Goal: Transaction & Acquisition: Subscribe to service/newsletter

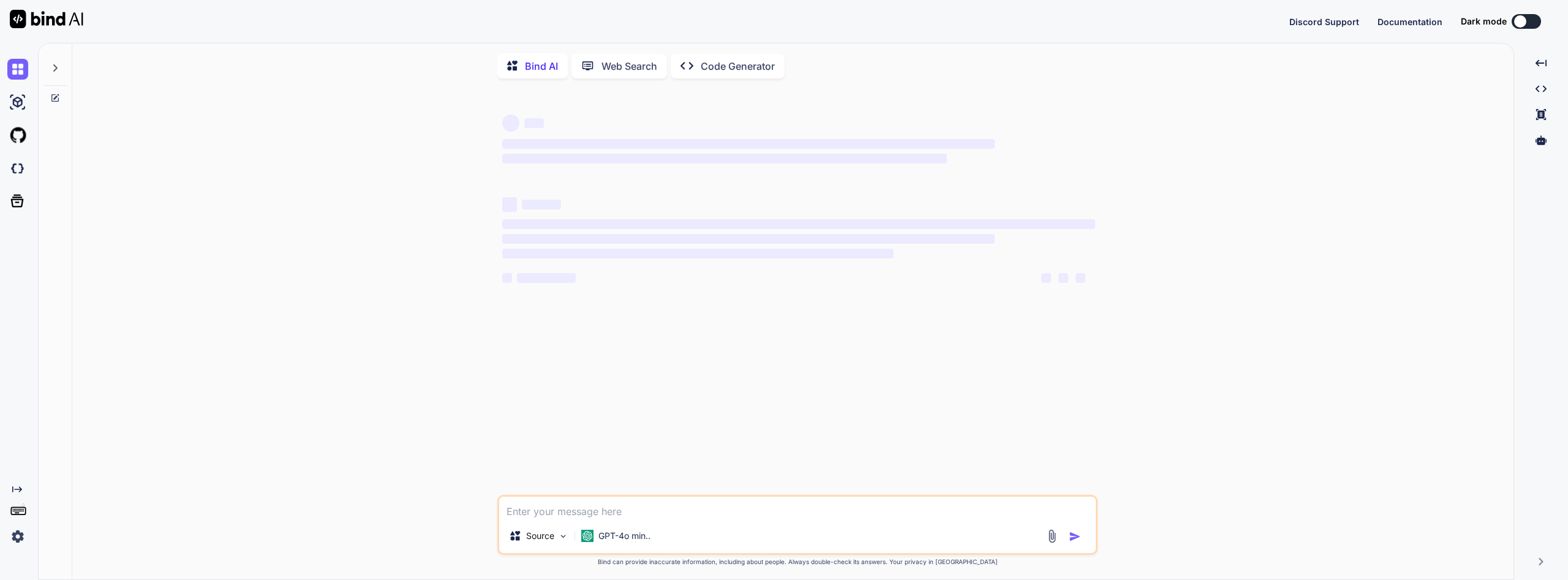
click at [22, 543] on img at bounding box center [18, 536] width 21 height 21
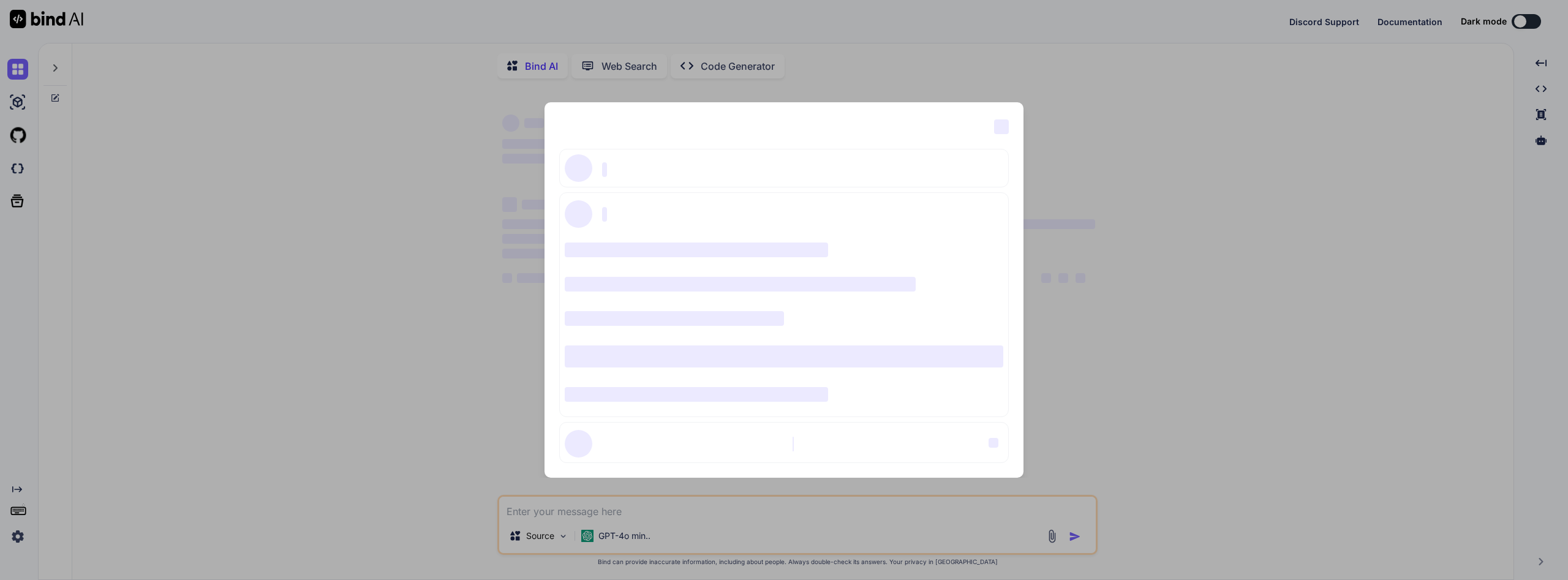
click at [22, 533] on div "‌ ‌ ‌ ‌ ‌ ‌ ‌ ‌ ‌ ‌ ‌ ‌ ‌ ‌ ‌" at bounding box center [784, 290] width 1568 height 580
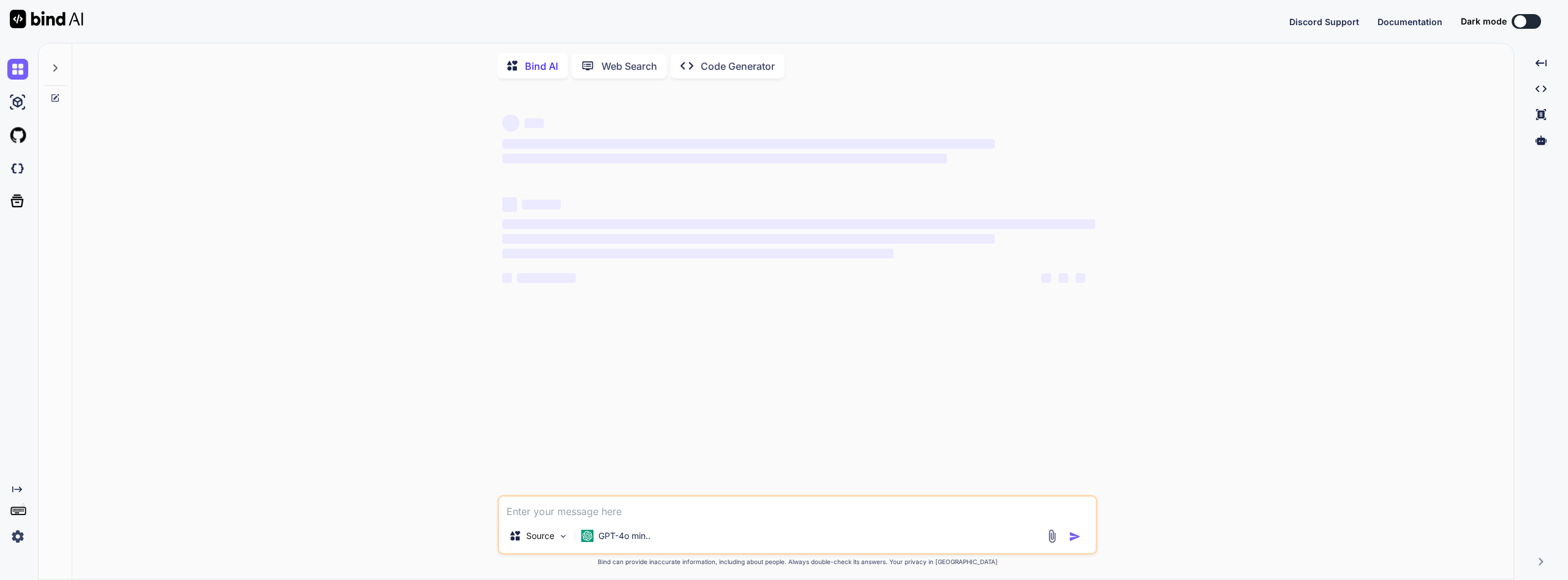
click at [22, 533] on img at bounding box center [18, 536] width 21 height 21
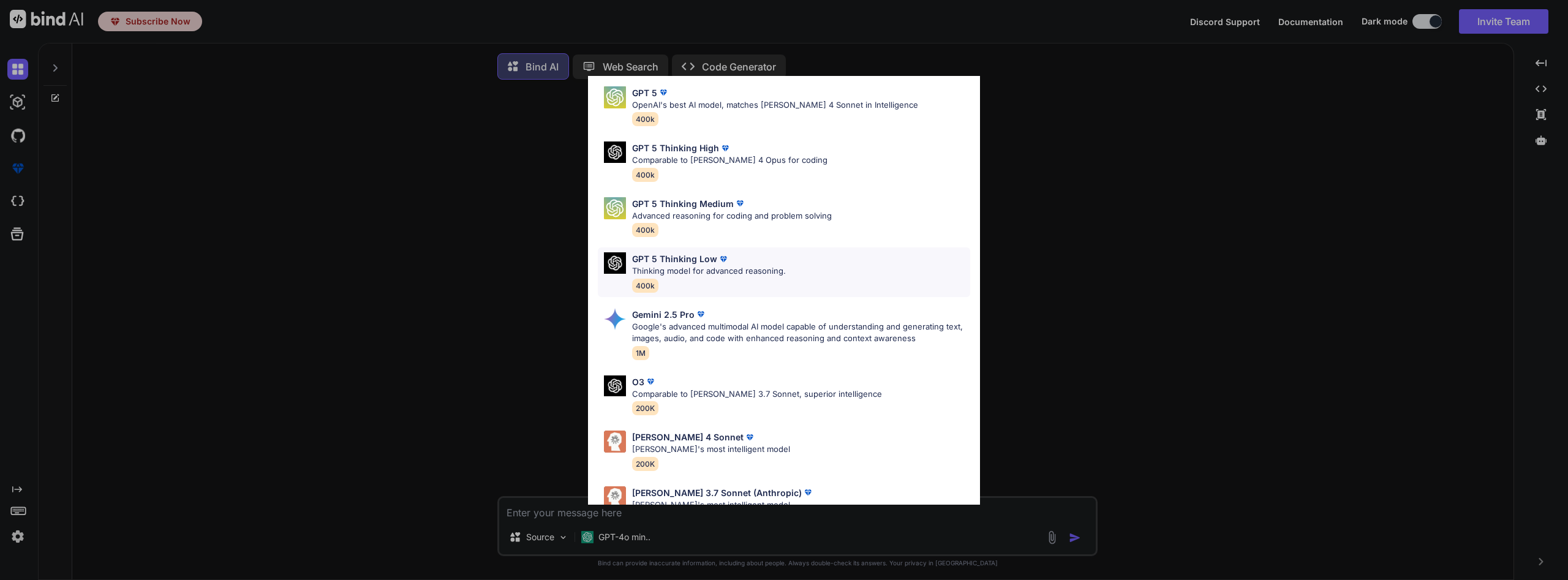
scroll to position [66, 0]
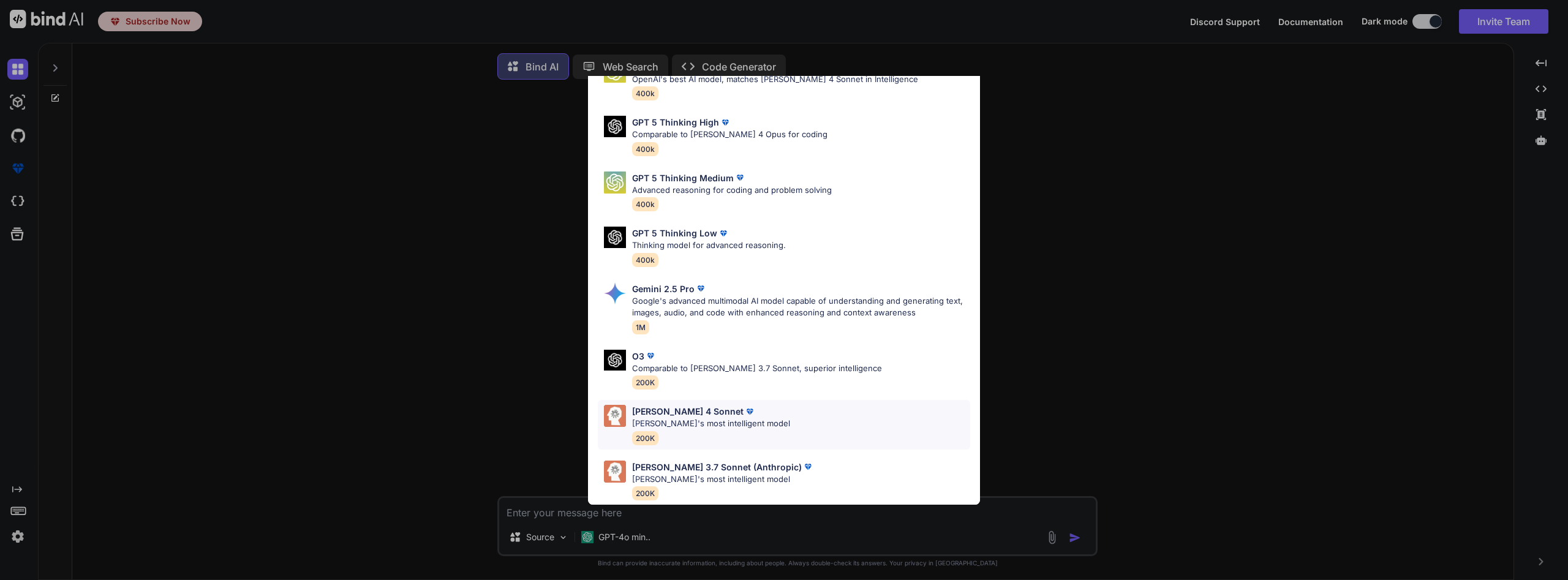
click at [823, 424] on div "Claude 4 Sonnet Claude's most intelligent model 200K" at bounding box center [784, 425] width 373 height 50
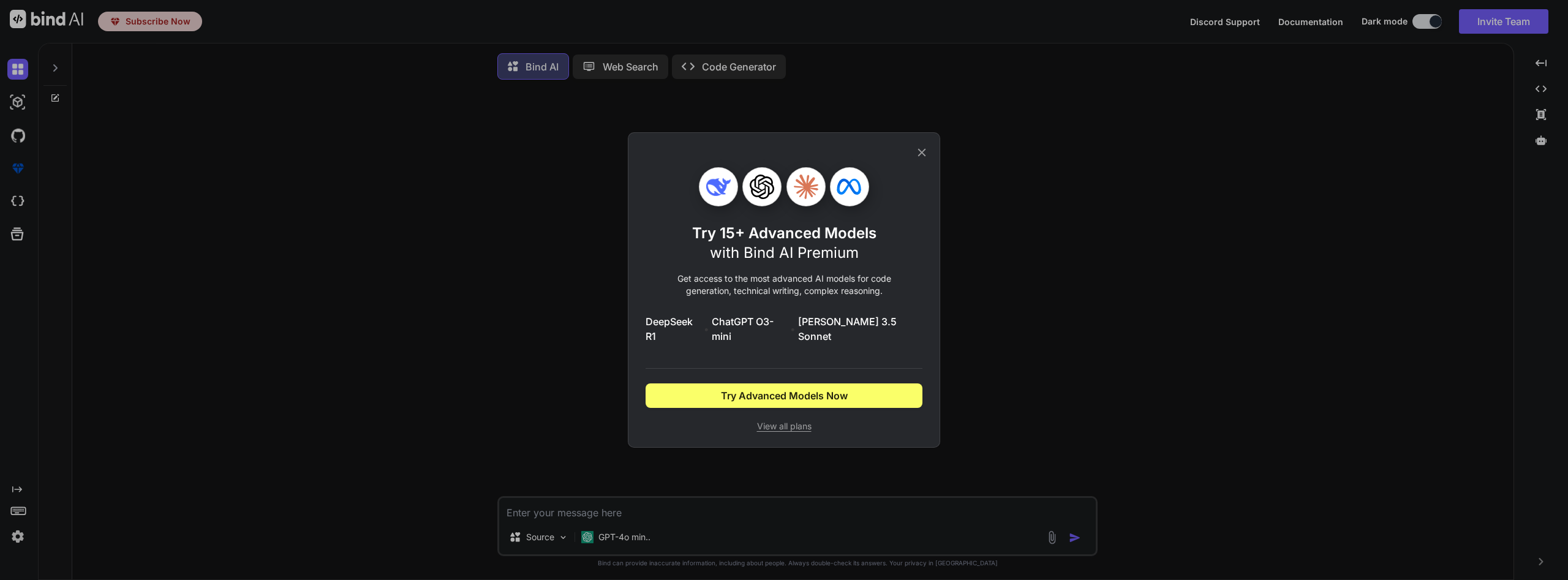
click at [924, 157] on icon at bounding box center [922, 152] width 8 height 8
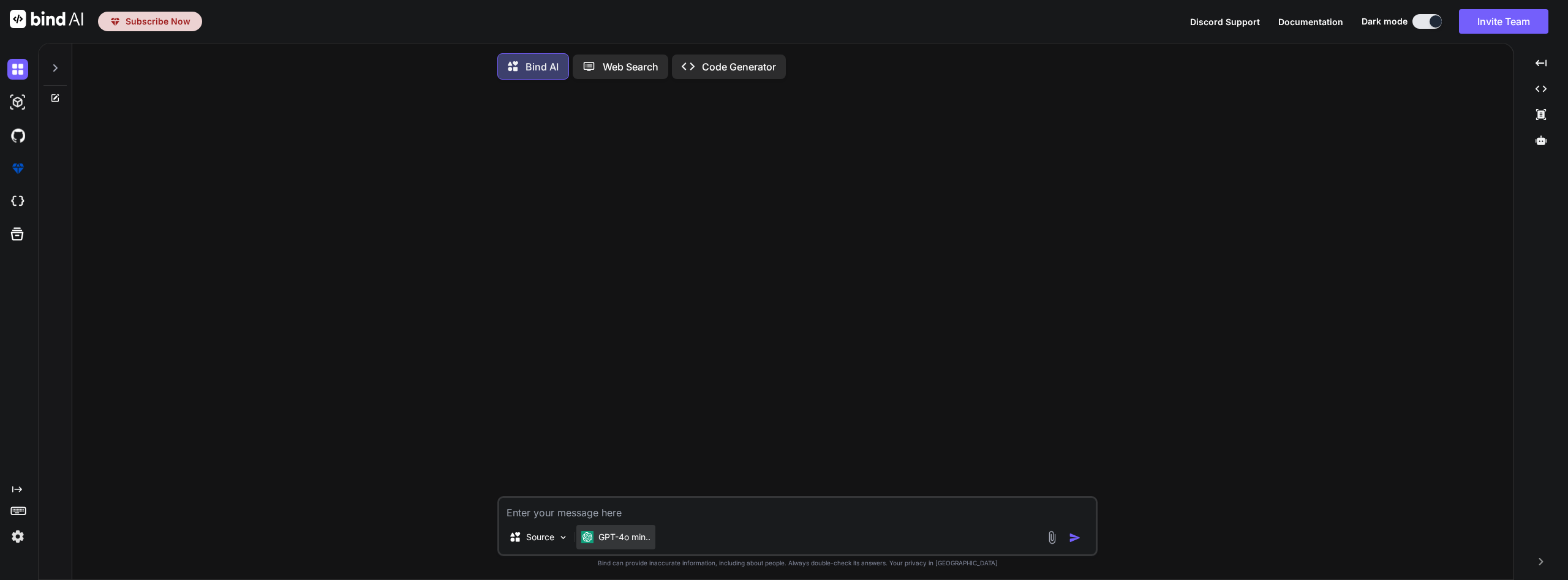
click at [585, 531] on img at bounding box center [587, 537] width 12 height 12
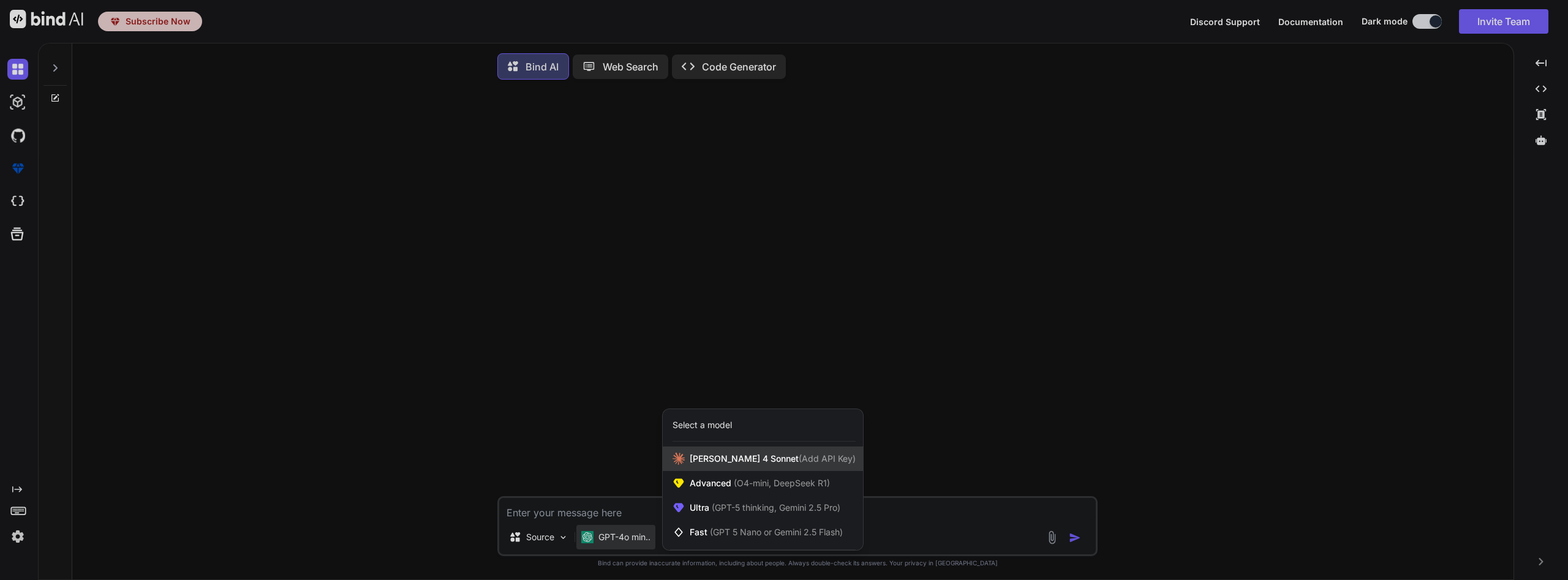
click at [741, 457] on span "Claude 4 Sonnet (Add API Key)" at bounding box center [772, 458] width 166 height 12
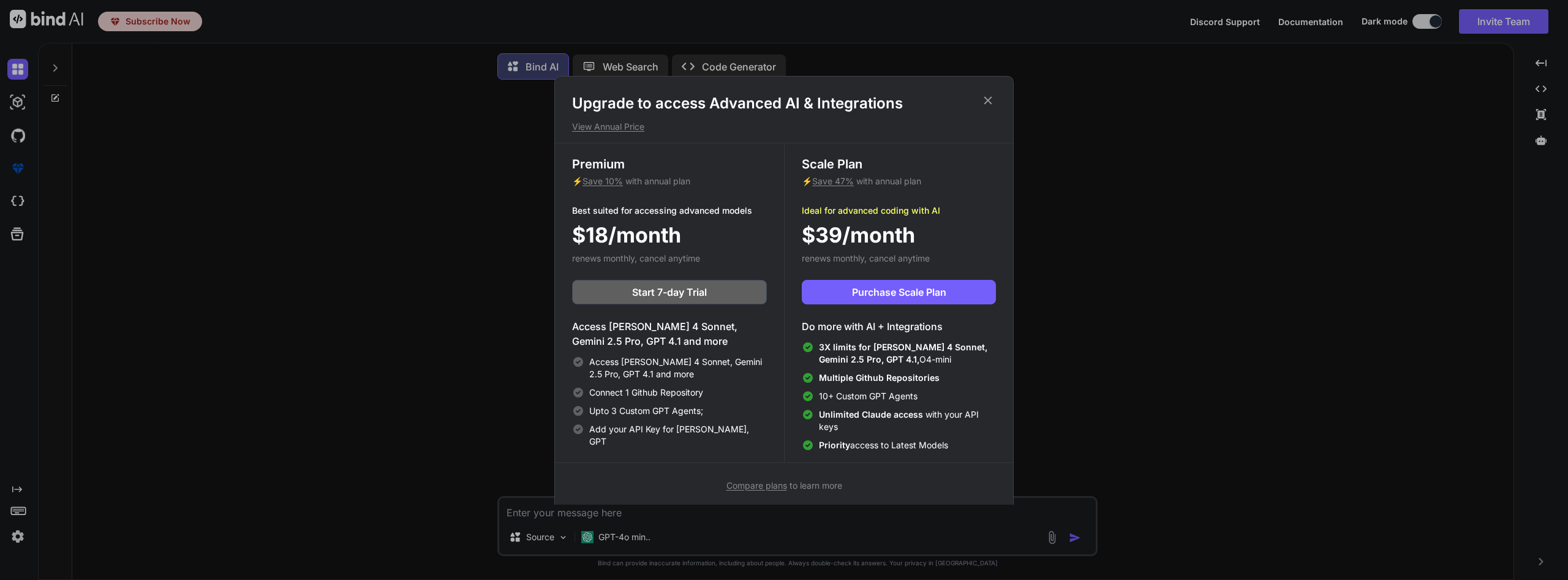
type textarea "x"
click at [615, 126] on p "View Annual Price" at bounding box center [784, 126] width 424 height 12
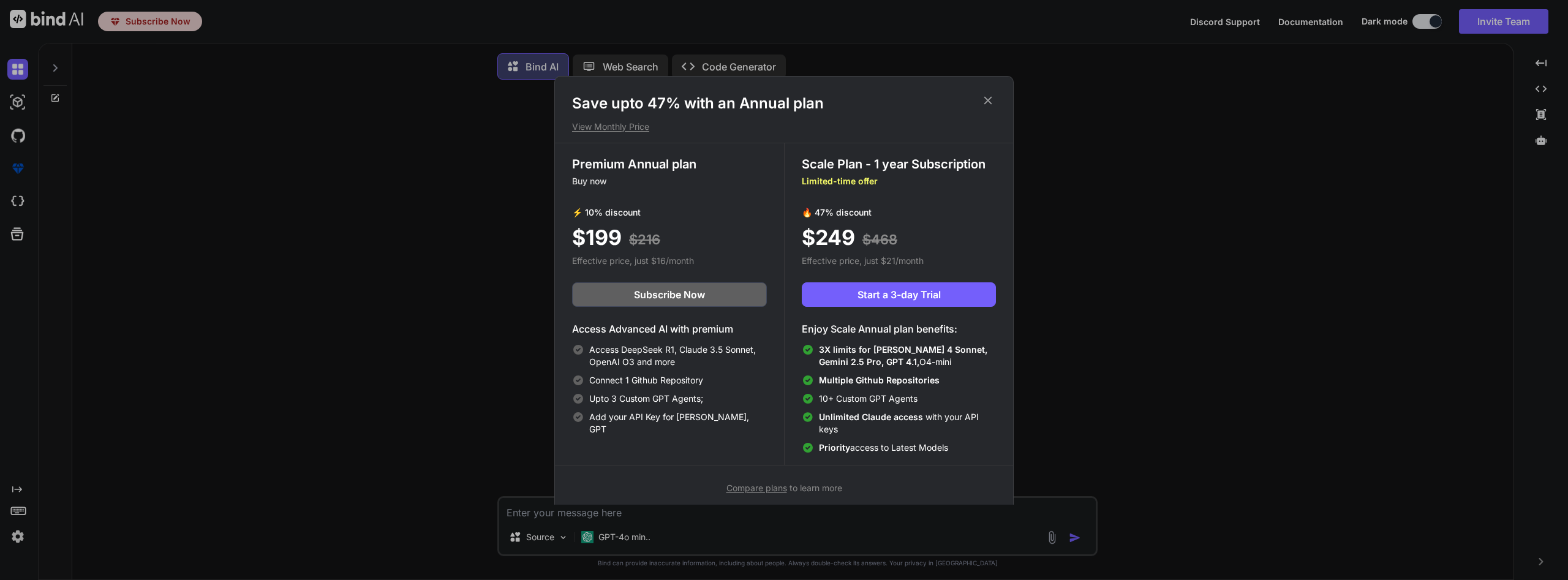
click at [990, 94] on icon at bounding box center [988, 100] width 13 height 13
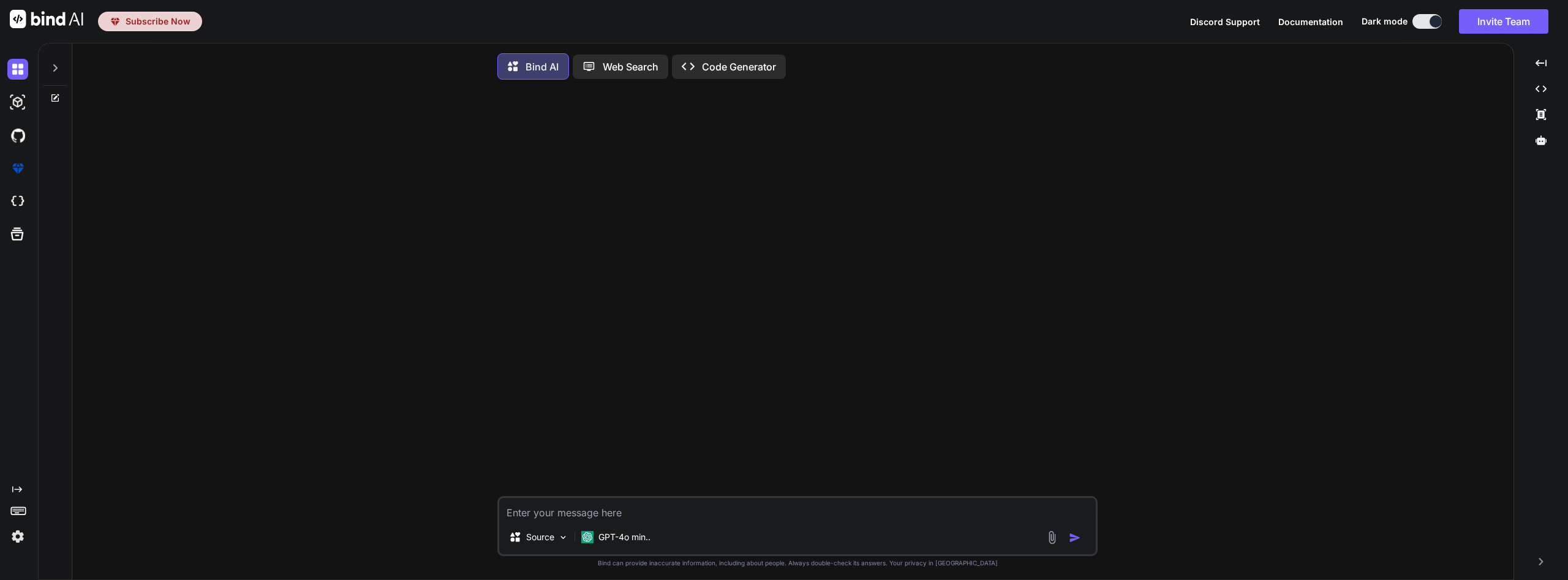
click at [22, 535] on img at bounding box center [18, 536] width 21 height 21
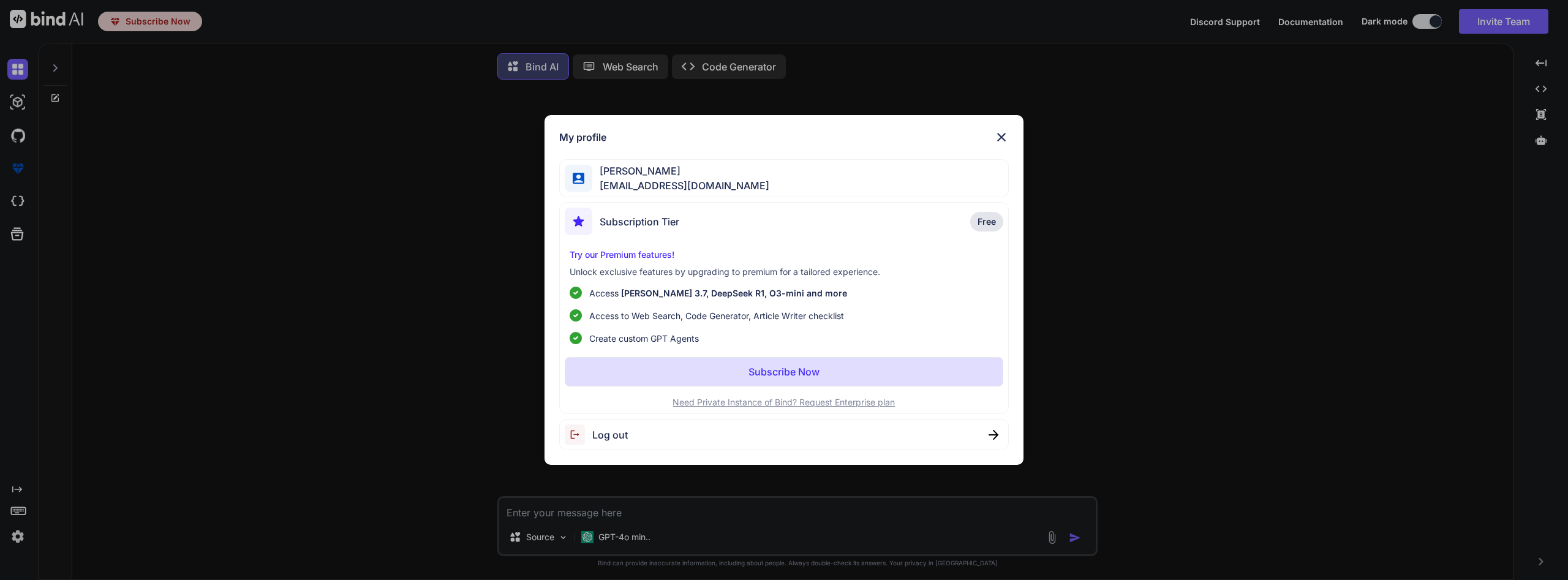
click at [981, 216] on span "Free" at bounding box center [986, 222] width 19 height 12
click at [980, 227] on span "Free" at bounding box center [986, 222] width 19 height 12
click at [806, 364] on button "Subscribe Now" at bounding box center [784, 372] width 439 height 30
click at [646, 255] on p "Try our Premium features!" at bounding box center [784, 254] width 428 height 12
click at [998, 133] on img at bounding box center [1001, 138] width 15 height 15
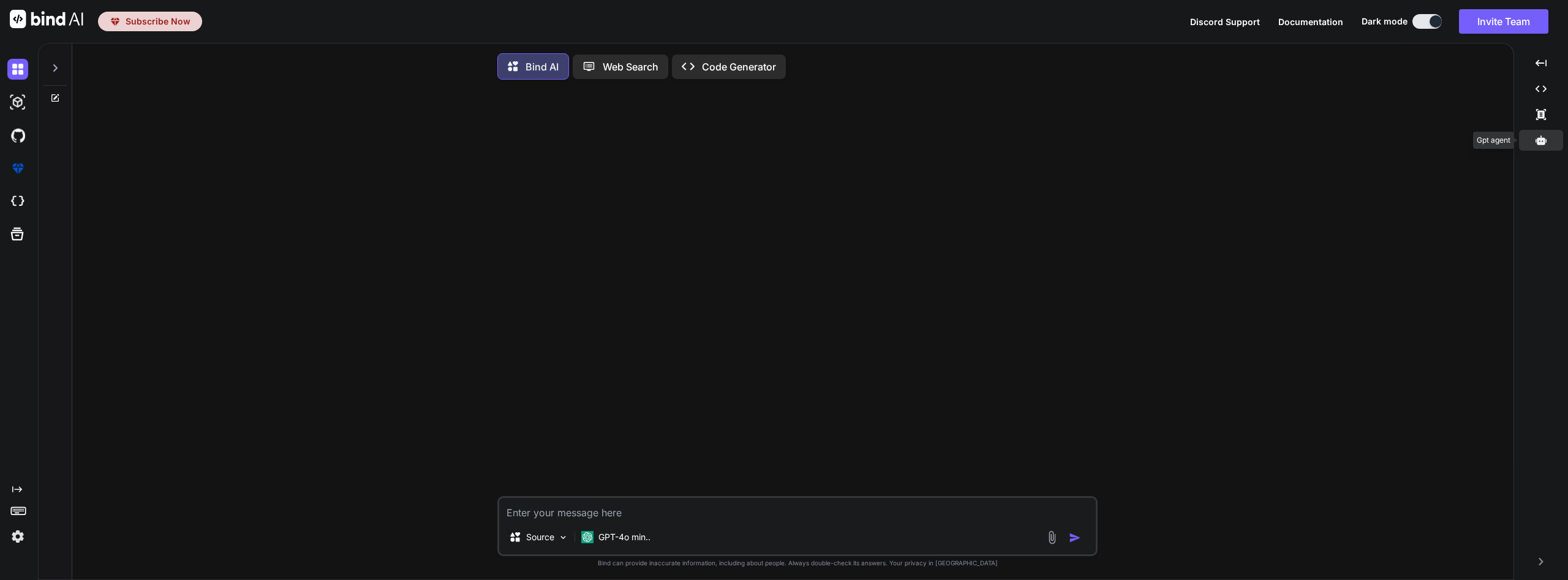
click at [1536, 141] on icon at bounding box center [1540, 140] width 11 height 9
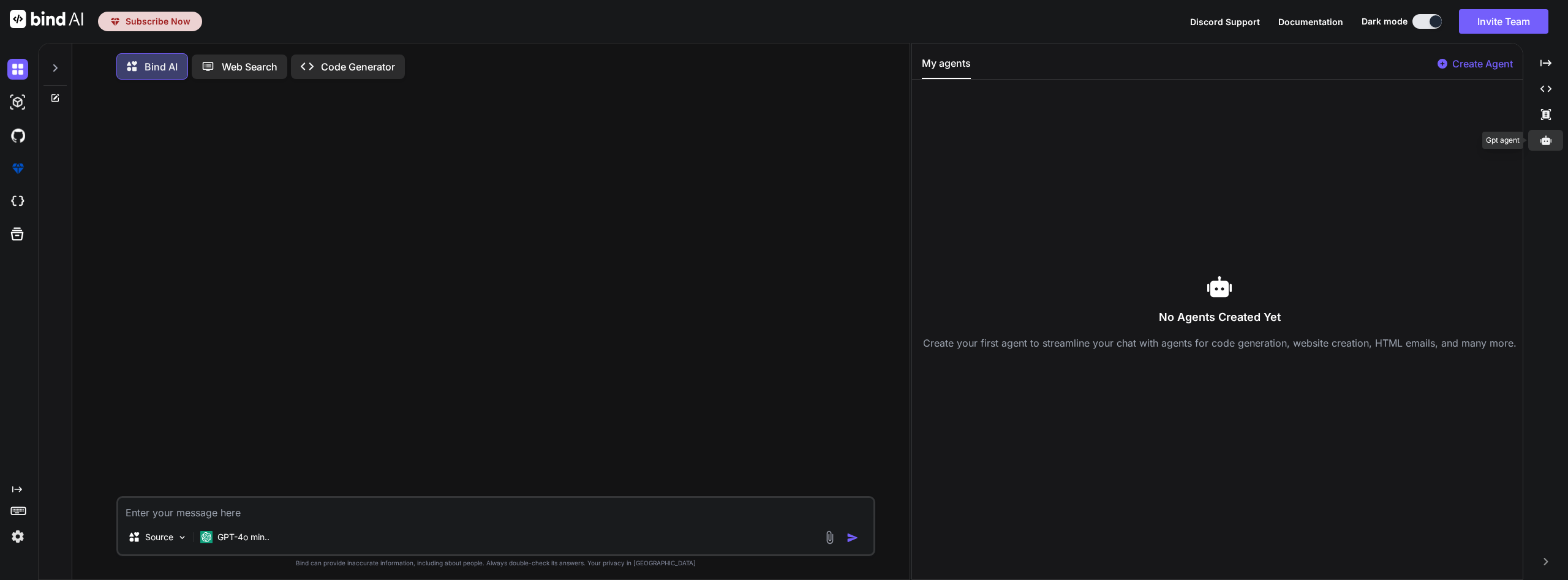
click at [1536, 141] on div at bounding box center [1545, 141] width 35 height 21
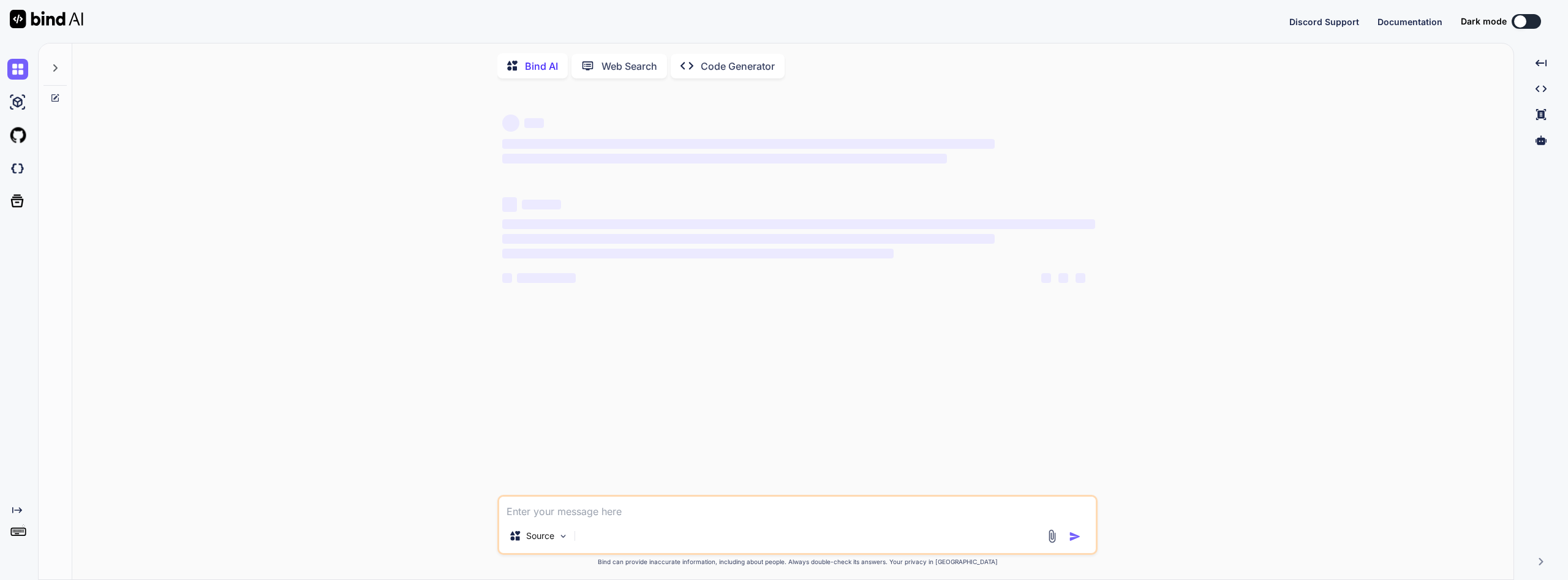
type textarea "x"
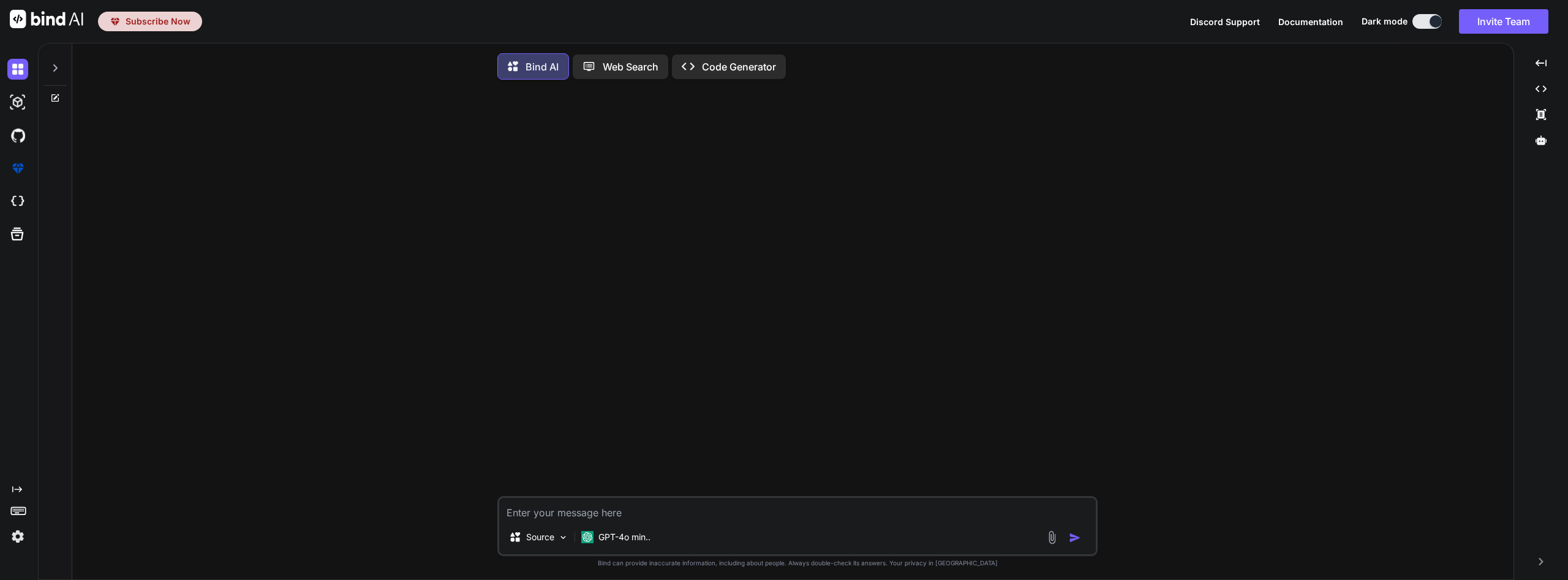
click at [168, 20] on span "Subscribe Now" at bounding box center [158, 22] width 65 height 12
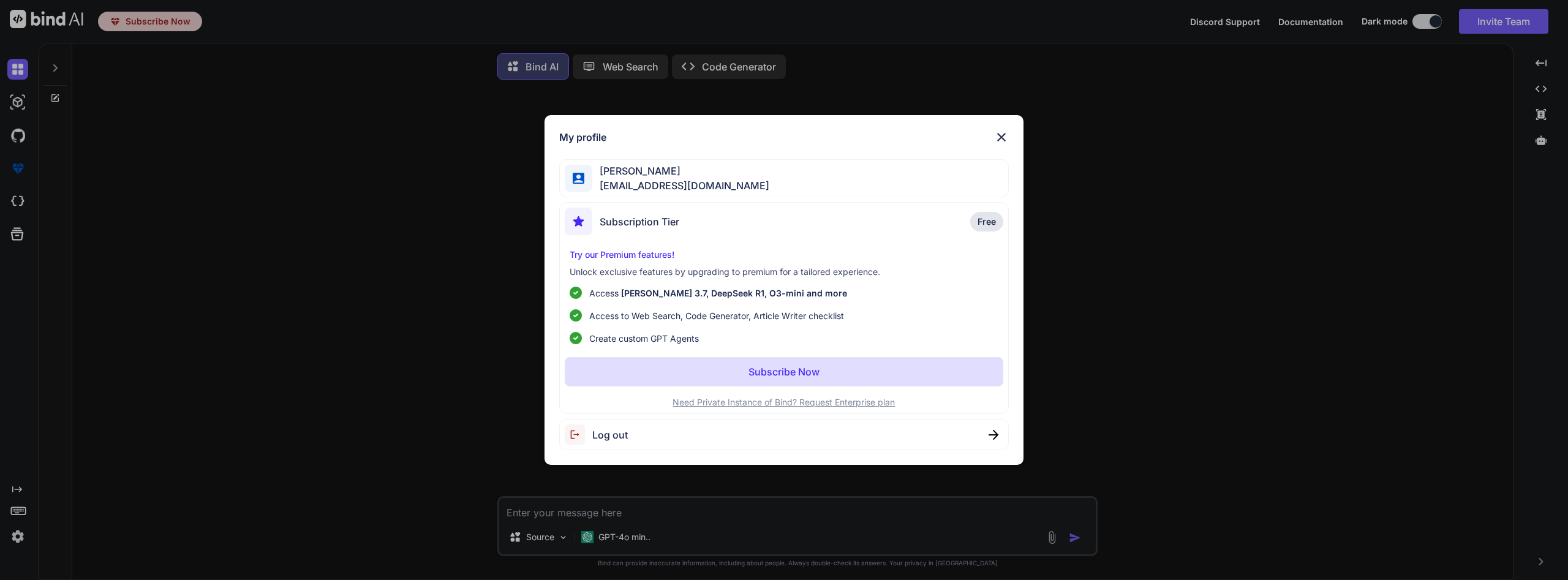
click at [800, 228] on div "Subscription Tier Free" at bounding box center [784, 224] width 439 height 33
click at [640, 182] on span "[EMAIL_ADDRESS][DOMAIN_NAME]" at bounding box center [681, 186] width 177 height 15
click at [999, 436] on div "Log out" at bounding box center [784, 434] width 449 height 31
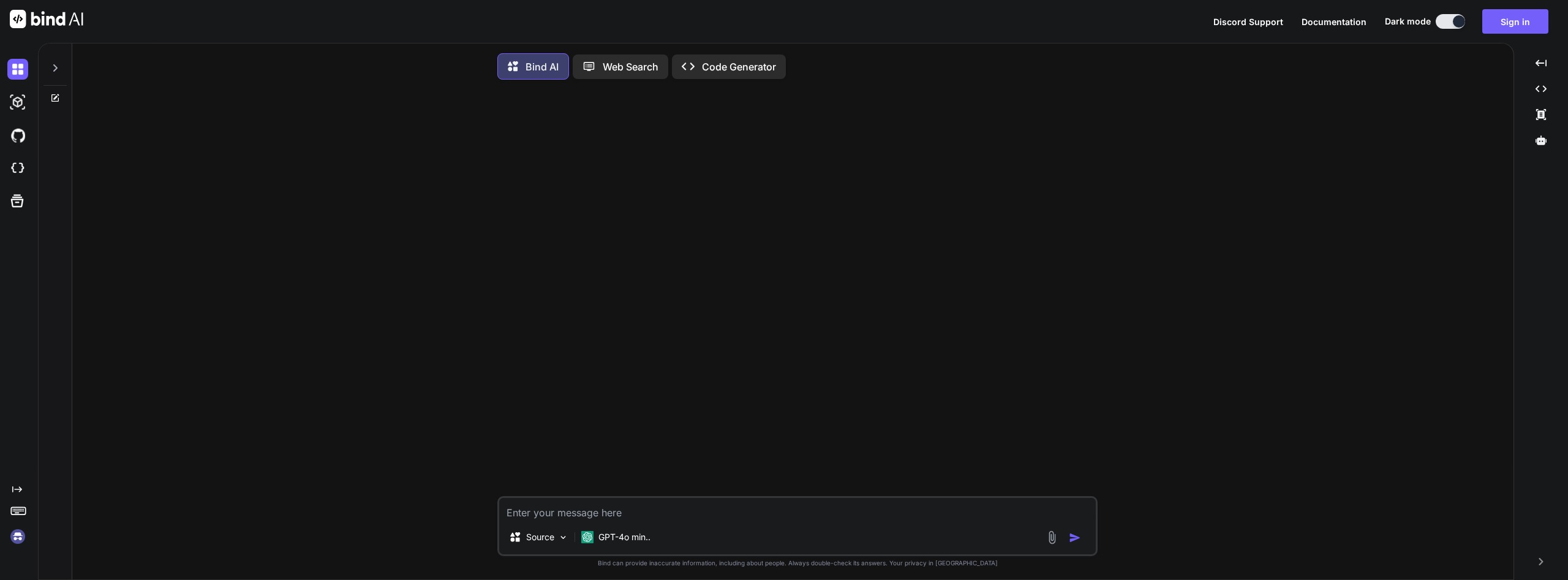
click at [16, 540] on img at bounding box center [18, 536] width 21 height 21
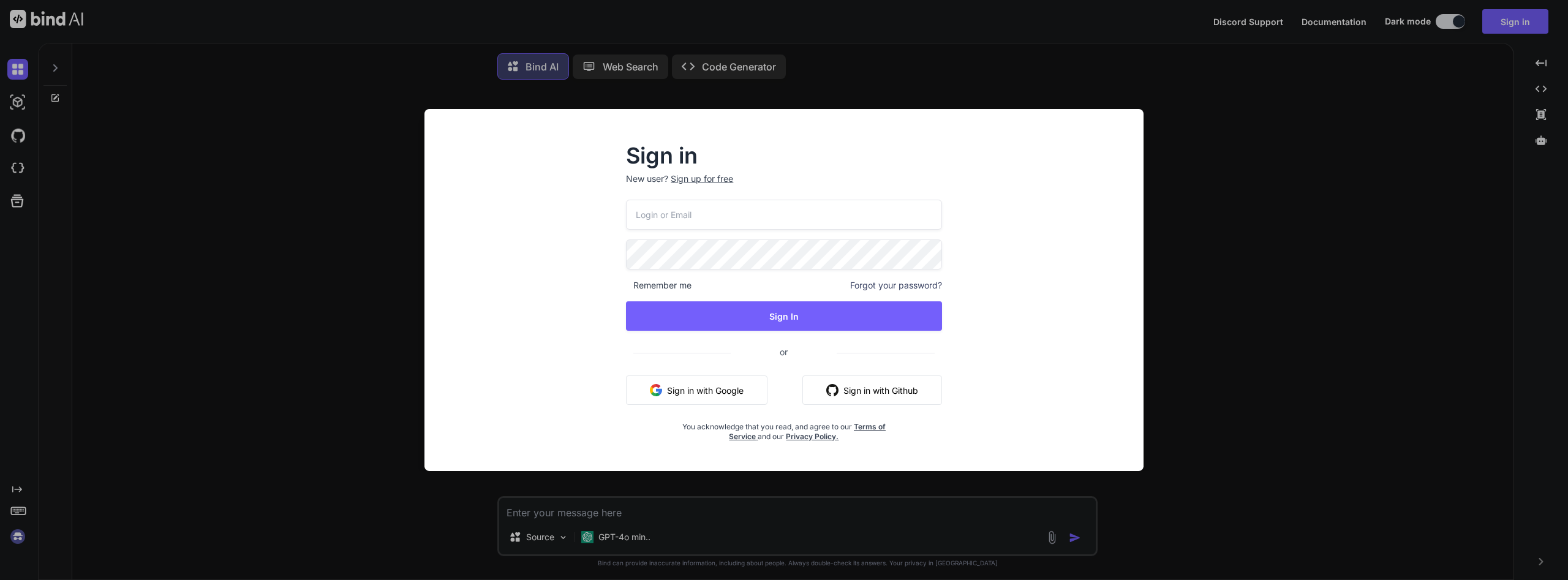
click at [731, 388] on button "Sign in with Google" at bounding box center [696, 390] width 141 height 30
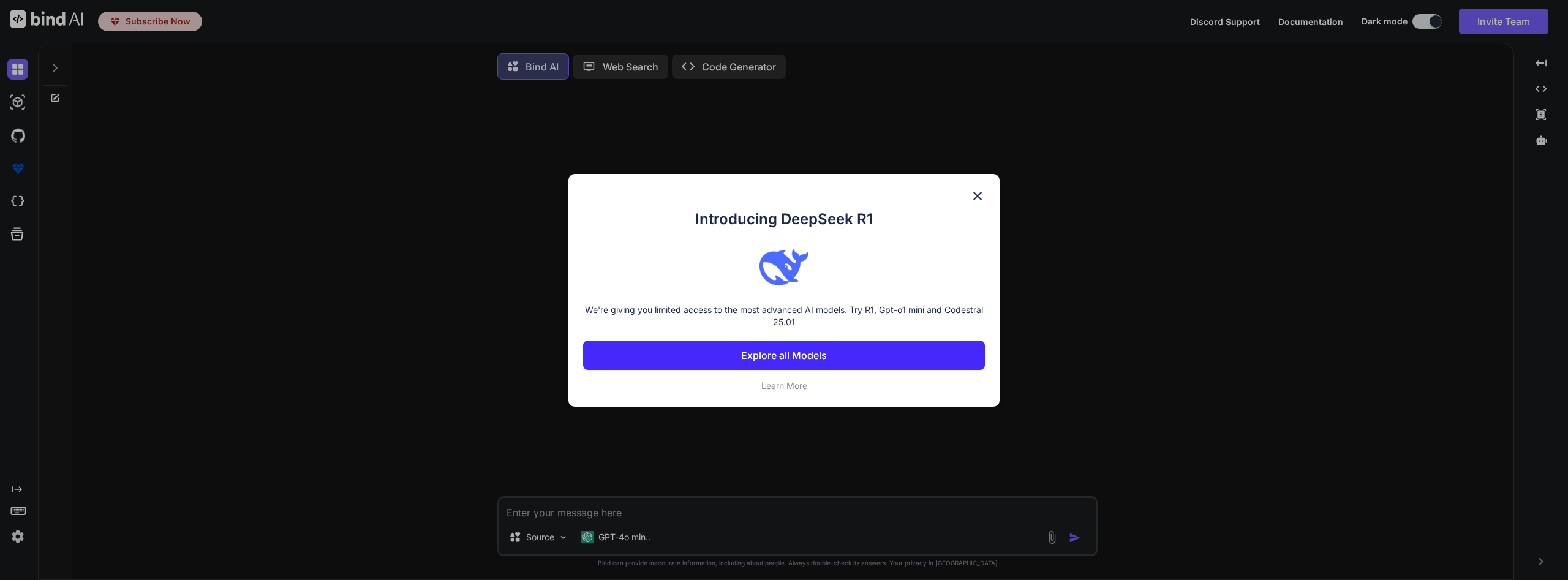
click at [983, 190] on img at bounding box center [977, 196] width 15 height 15
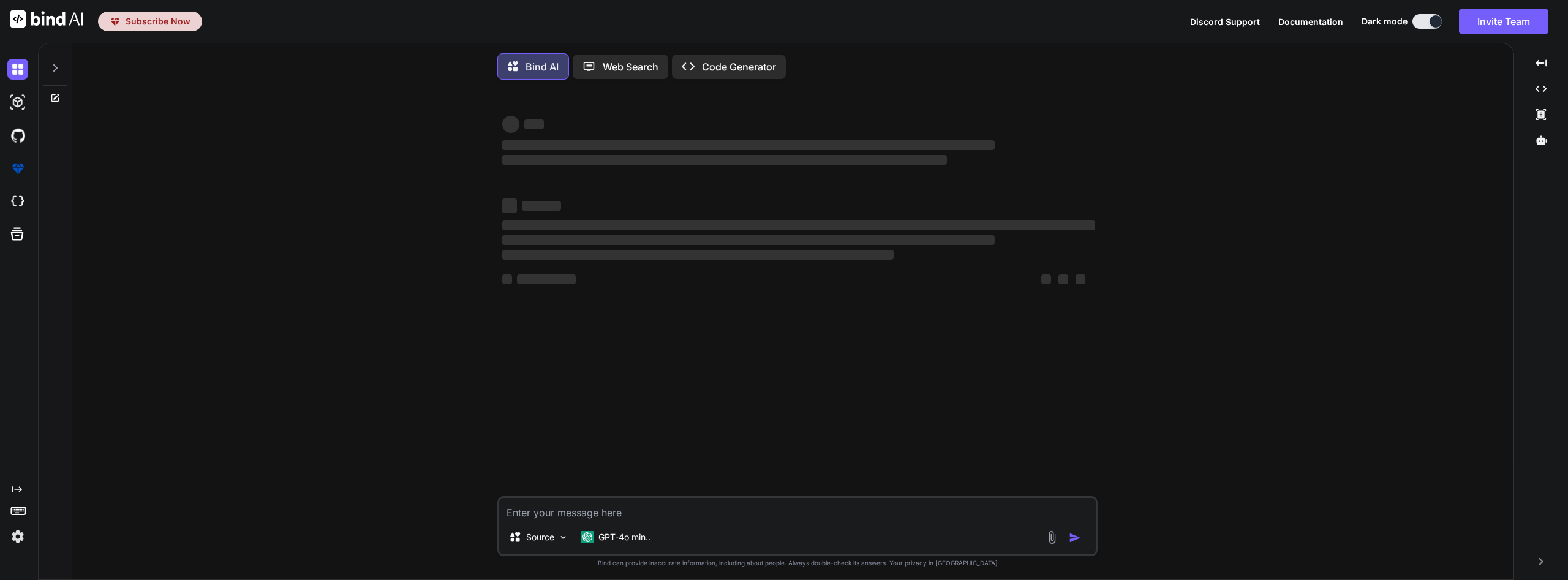
click at [11, 535] on img at bounding box center [18, 536] width 21 height 21
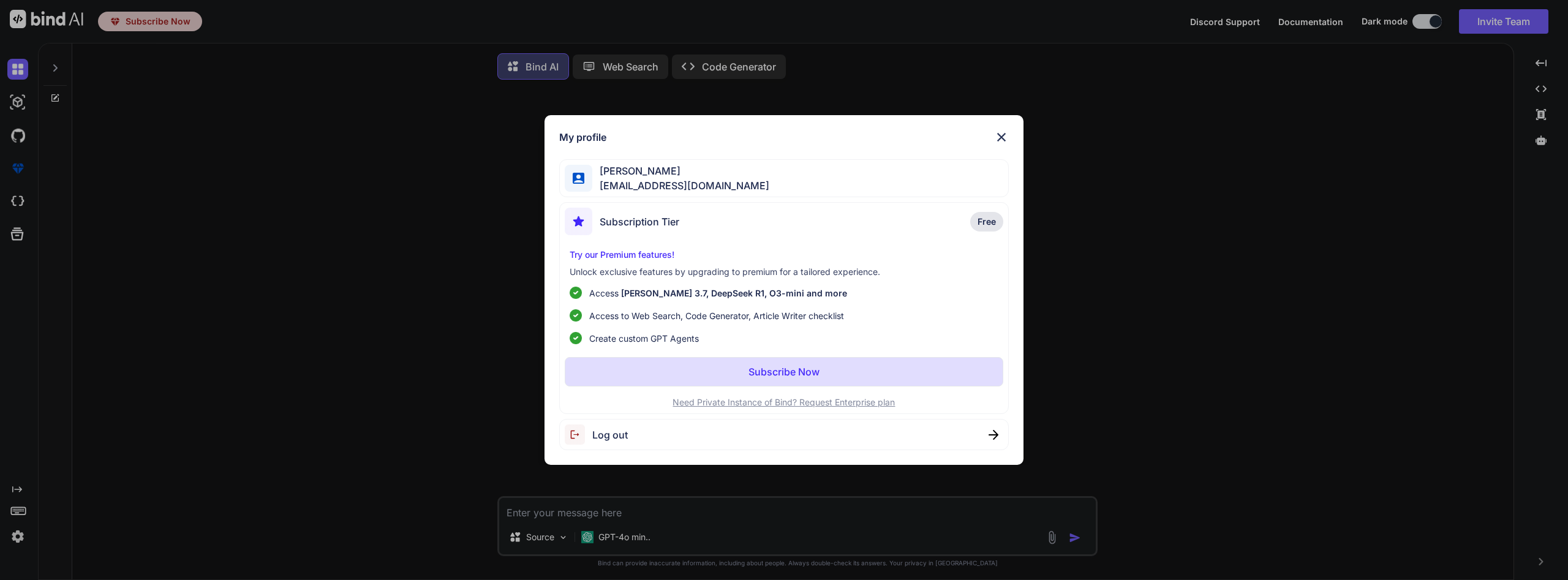
click at [600, 252] on p "Try our Premium features!" at bounding box center [784, 254] width 428 height 12
click at [751, 271] on p "Unlock exclusive features by upgrading to premium for a tailored experience." at bounding box center [784, 271] width 428 height 12
click at [1002, 137] on img at bounding box center [1001, 138] width 15 height 15
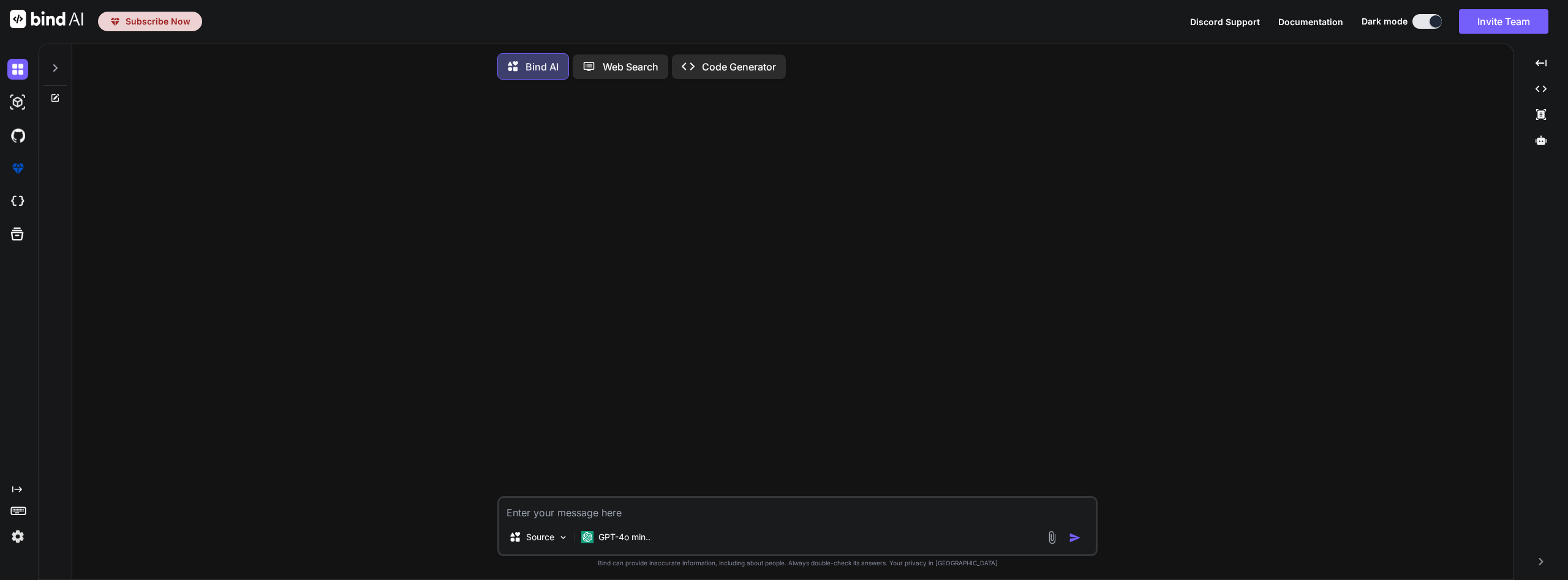
click at [154, 22] on span "Subscribe Now" at bounding box center [158, 22] width 65 height 12
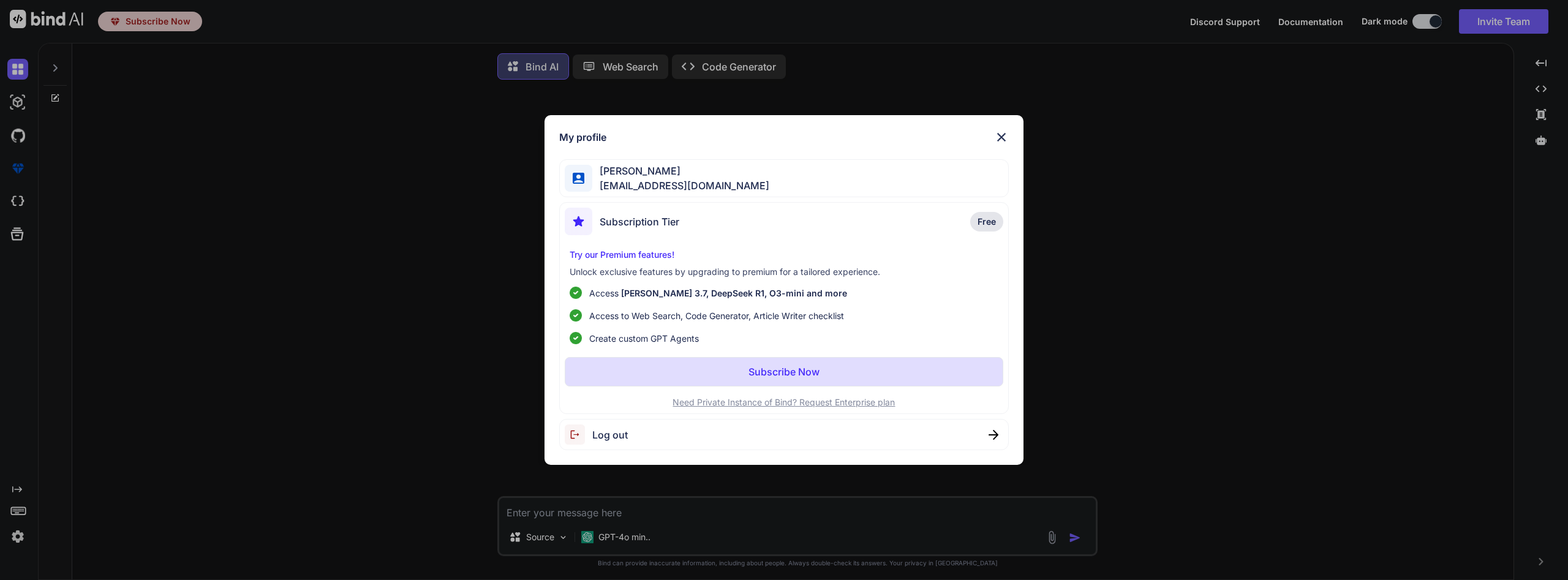
click at [691, 300] on p "Access [PERSON_NAME] 3.7, DeepSeek R1, O3-mini and more" at bounding box center [718, 292] width 258 height 13
click at [648, 178] on span "[EMAIL_ADDRESS][DOMAIN_NAME]" at bounding box center [681, 186] width 177 height 15
click at [1000, 141] on img at bounding box center [1001, 138] width 15 height 15
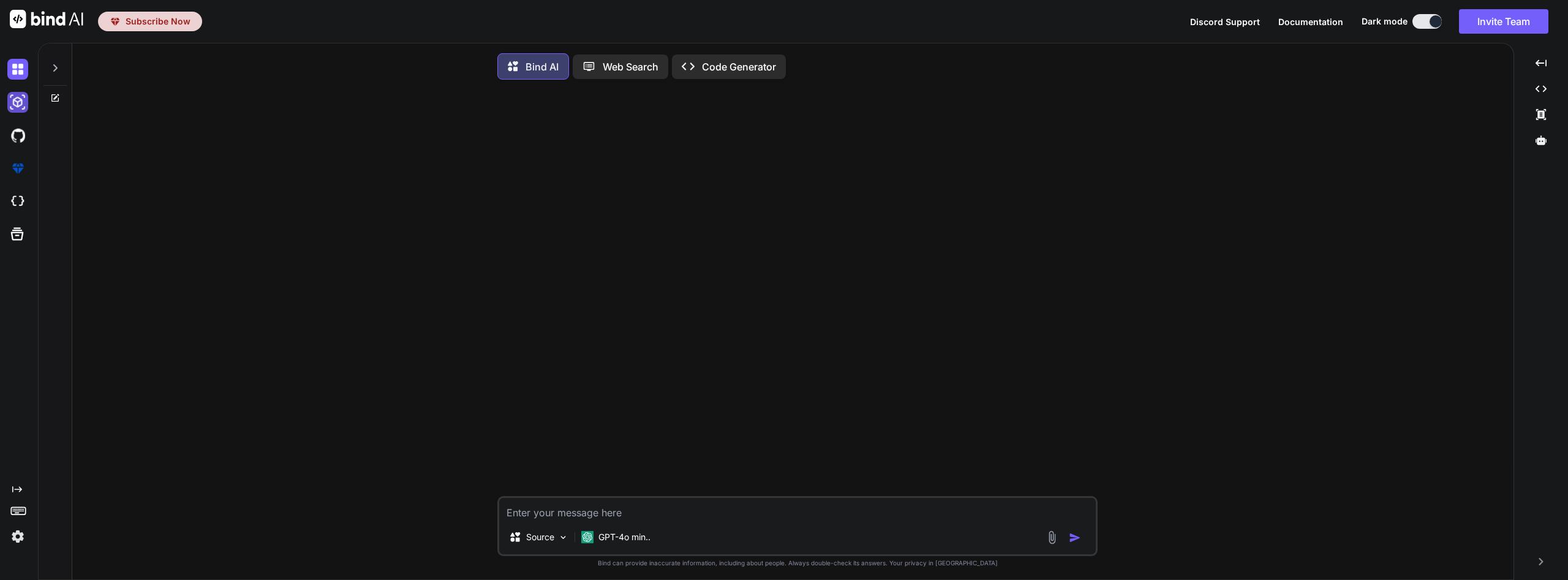
click at [23, 104] on img at bounding box center [18, 103] width 21 height 21
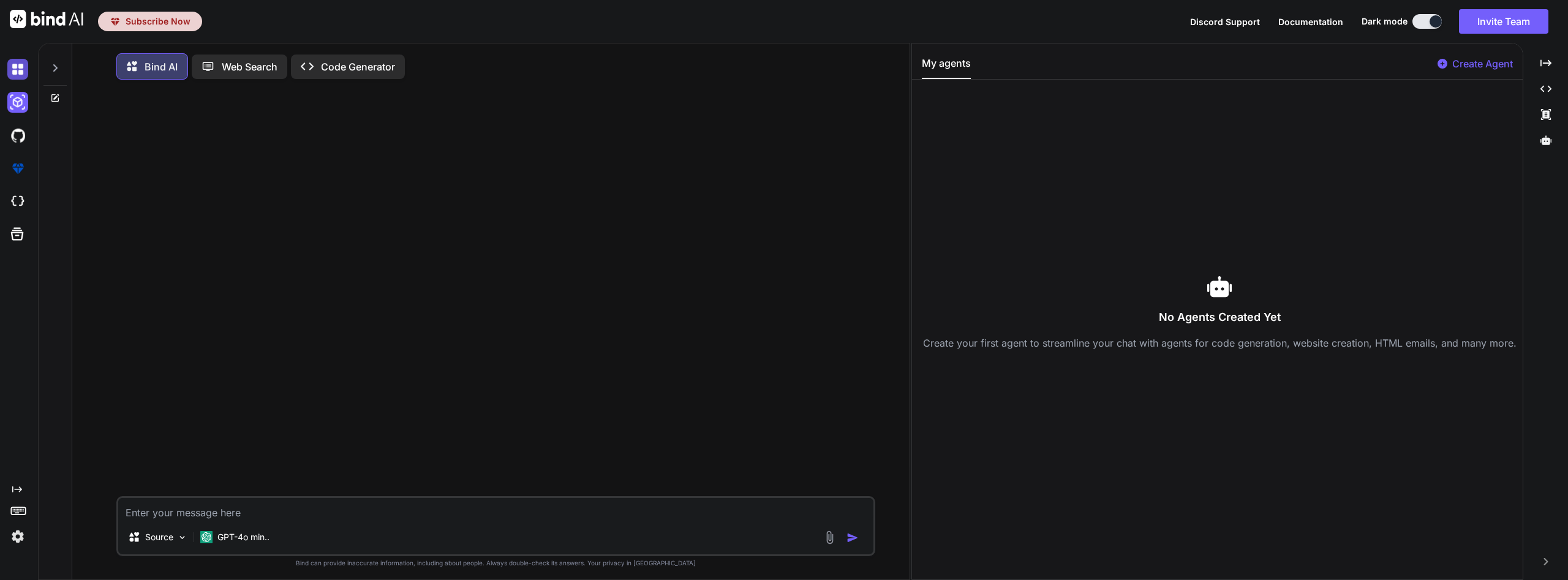
click at [19, 65] on img at bounding box center [18, 69] width 21 height 21
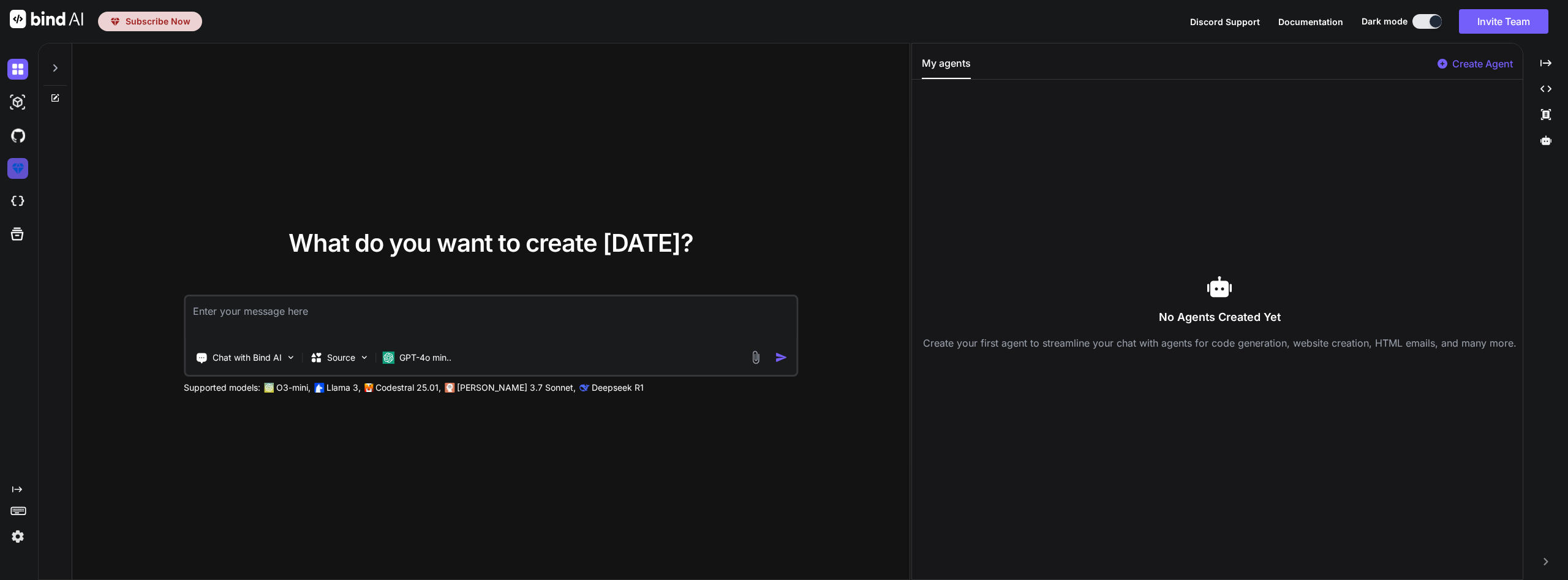
click at [19, 168] on img at bounding box center [18, 168] width 21 height 21
